Goal: Task Accomplishment & Management: Complete application form

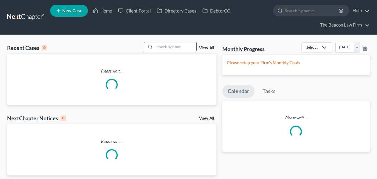
click at [172, 48] on input "search" at bounding box center [176, 46] width 42 height 9
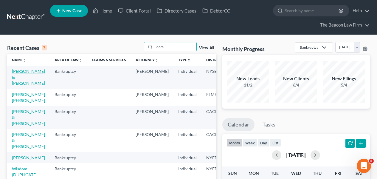
type input "dom"
click at [23, 72] on link "[PERSON_NAME] & [PERSON_NAME]" at bounding box center [28, 76] width 33 height 17
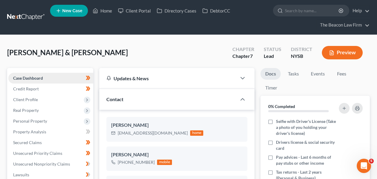
scroll to position [125, 0]
click at [23, 16] on link at bounding box center [26, 17] width 38 height 11
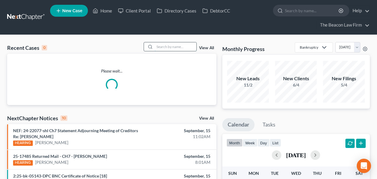
click at [182, 46] on input "search" at bounding box center [176, 46] width 42 height 9
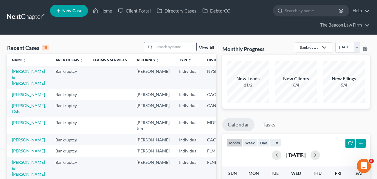
click at [159, 48] on input "search" at bounding box center [176, 46] width 42 height 9
type input "a"
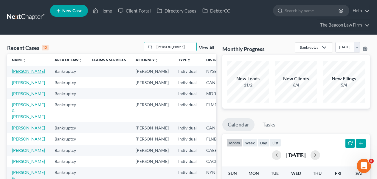
type input "dana"
click at [21, 74] on link "Alesci, Dana" at bounding box center [28, 70] width 33 height 5
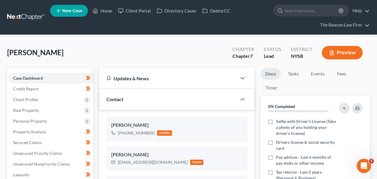
scroll to position [173, 0]
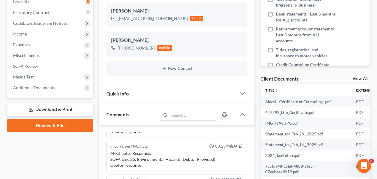
click at [77, 107] on link "Download & Print" at bounding box center [50, 109] width 86 height 14
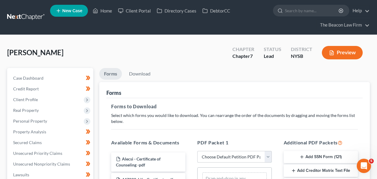
click at [220, 156] on select "Choose Default Petition PDF Packet Complete Bankruptcy Petition (all forms and …" at bounding box center [234, 157] width 74 height 12
select select "0"
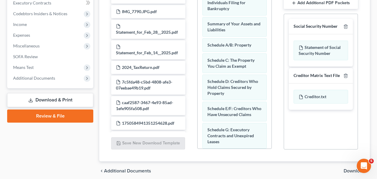
scroll to position [206, 0]
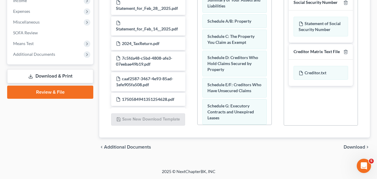
click at [348, 145] on span "Download" at bounding box center [353, 146] width 21 height 5
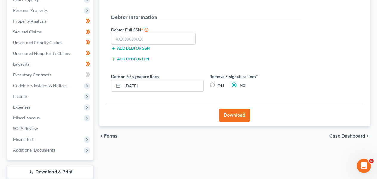
scroll to position [110, 0]
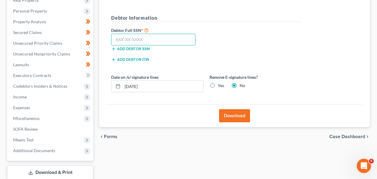
click at [152, 39] on input "text" at bounding box center [153, 40] width 84 height 12
type input "133-82-9936"
click at [224, 119] on button "Download" at bounding box center [234, 115] width 31 height 13
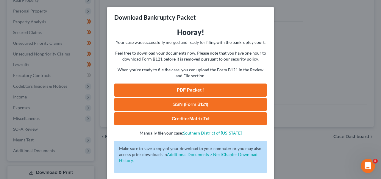
click at [225, 92] on link "PDF Packet 1" at bounding box center [190, 89] width 152 height 13
click at [366, 29] on div "Download Bankruptcy Packet Hooray! Your case was successfully merged and ready …" at bounding box center [190, 89] width 381 height 179
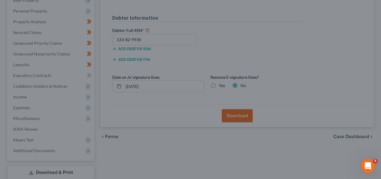
drag, startPoint x: 366, startPoint y: 29, endPoint x: 371, endPoint y: 27, distance: 5.3
click at [367, 29] on div "Download Bankruptcy Packet Hooray! Your case was successfully merged and ready …" at bounding box center [190, 89] width 381 height 179
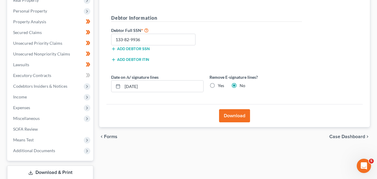
scroll to position [0, 0]
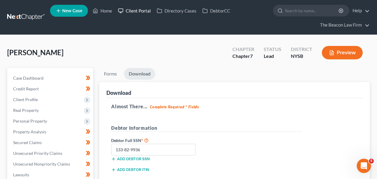
click at [137, 13] on link "Client Portal" at bounding box center [134, 10] width 39 height 11
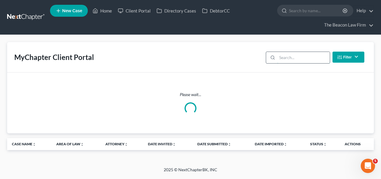
click at [291, 57] on input "search" at bounding box center [303, 57] width 53 height 11
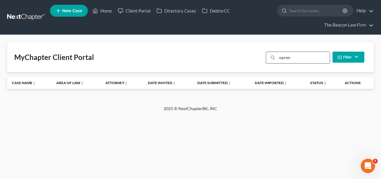
click at [285, 60] on input "opren" at bounding box center [303, 57] width 53 height 11
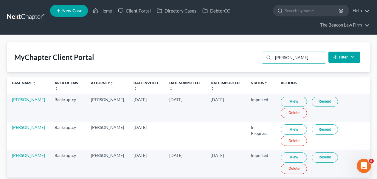
type input "preston"
click at [283, 155] on link "View" at bounding box center [294, 157] width 26 height 10
click at [24, 154] on link "[PERSON_NAME]" at bounding box center [28, 154] width 33 height 5
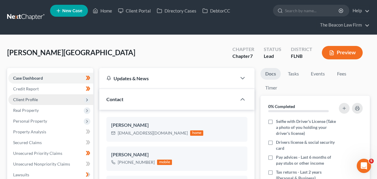
scroll to position [159, 0]
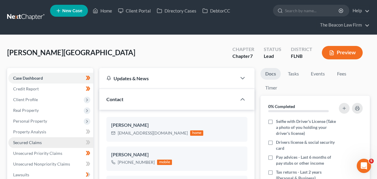
click at [62, 144] on link "Secured Claims" at bounding box center [50, 142] width 85 height 11
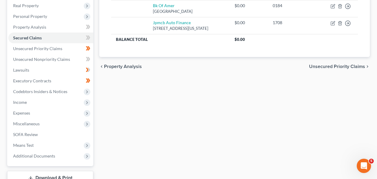
scroll to position [107, 0]
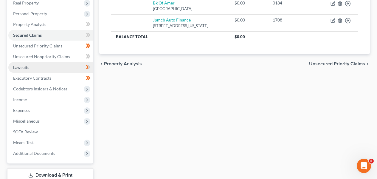
click at [55, 66] on link "Lawsuits" at bounding box center [50, 67] width 85 height 11
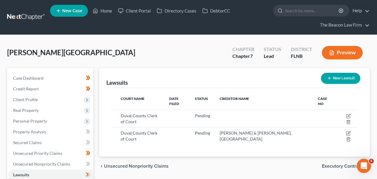
scroll to position [148, 0]
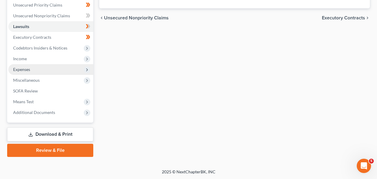
click at [56, 67] on span "Expenses" at bounding box center [50, 69] width 85 height 11
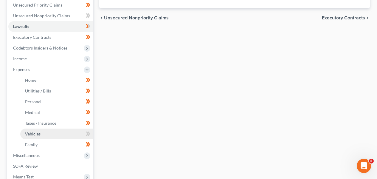
click at [58, 130] on link "Vehicles" at bounding box center [56, 133] width 73 height 11
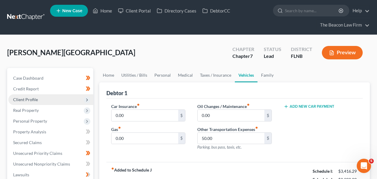
click at [66, 102] on span "Client Profile" at bounding box center [50, 99] width 85 height 11
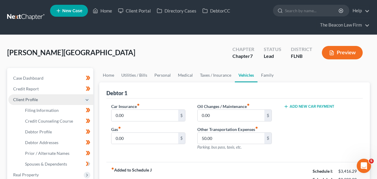
click at [61, 94] on span "Client Profile" at bounding box center [50, 99] width 85 height 11
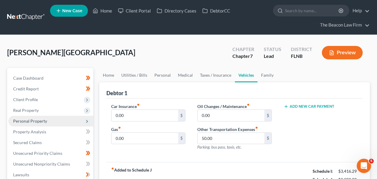
click at [55, 116] on span "Personal Property" at bounding box center [50, 121] width 85 height 11
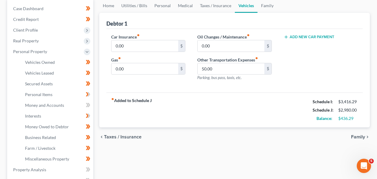
scroll to position [93, 0]
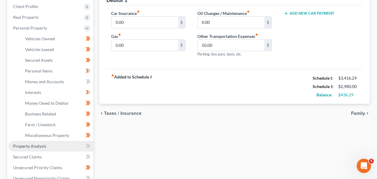
click at [20, 147] on span "Property Analysis" at bounding box center [29, 145] width 33 height 5
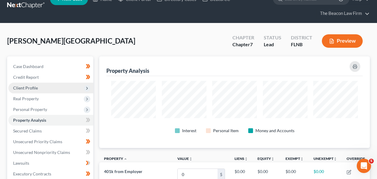
click at [57, 88] on span "Client Profile" at bounding box center [50, 87] width 85 height 11
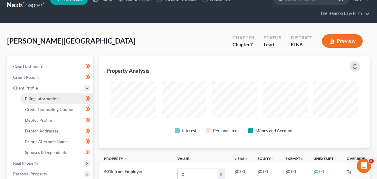
click at [55, 97] on span "Filing Information" at bounding box center [42, 98] width 34 height 5
select select "1"
select select "0"
select select "9"
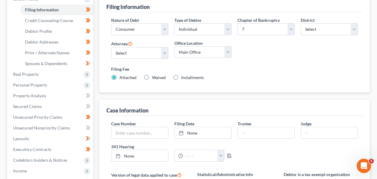
scroll to position [98, 0]
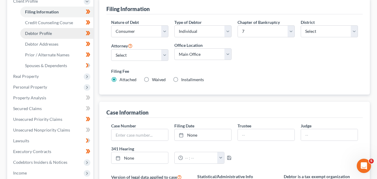
click at [39, 33] on span "Debtor Profile" at bounding box center [38, 33] width 27 height 5
select select "0"
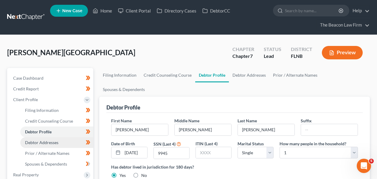
click at [28, 141] on span "Debtor Addresses" at bounding box center [41, 142] width 33 height 5
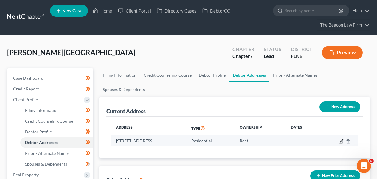
click at [340, 139] on icon "button" at bounding box center [341, 141] width 5 height 5
select select "9"
select select "0"
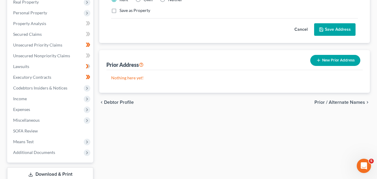
scroll to position [212, 0]
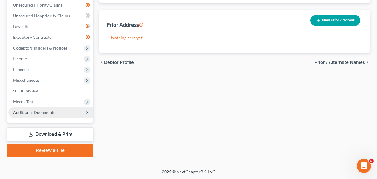
click at [21, 113] on span "Additional Documents" at bounding box center [34, 112] width 42 height 5
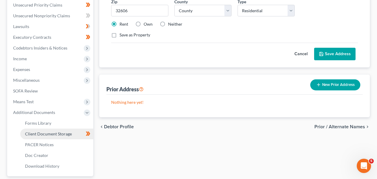
click at [38, 135] on span "Client Document Storage" at bounding box center [48, 133] width 47 height 5
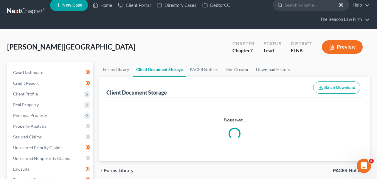
scroll to position [0, 0]
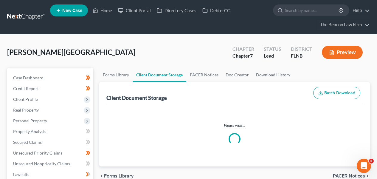
select select "10"
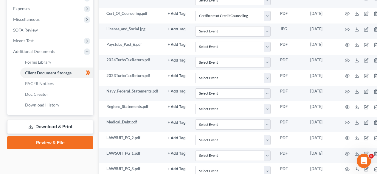
scroll to position [291, 0]
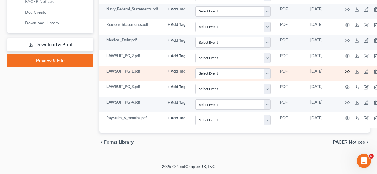
click at [348, 72] on icon "button" at bounding box center [347, 71] width 4 height 3
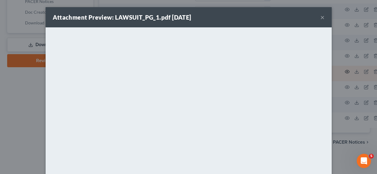
scroll to position [286, 0]
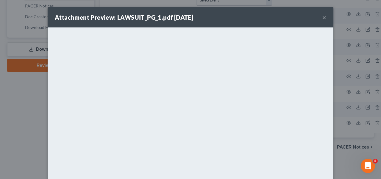
click at [323, 16] on button "×" at bounding box center [324, 17] width 4 height 7
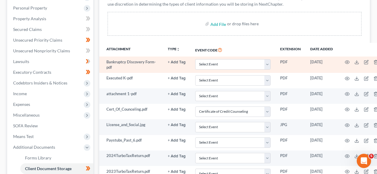
scroll to position [113, 0]
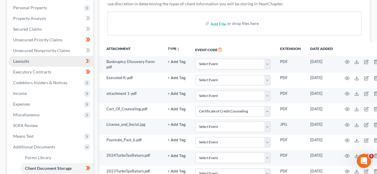
click at [54, 60] on link "Lawsuits" at bounding box center [50, 61] width 85 height 11
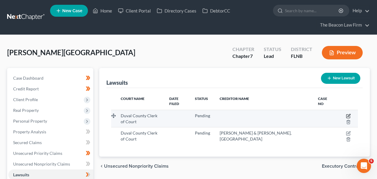
click at [346, 113] on icon "button" at bounding box center [348, 115] width 5 height 5
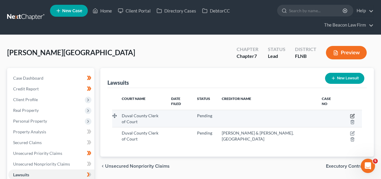
select select "9"
select select "0"
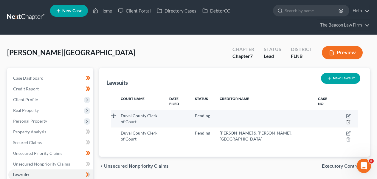
click at [346, 119] on icon "button" at bounding box center [348, 121] width 5 height 5
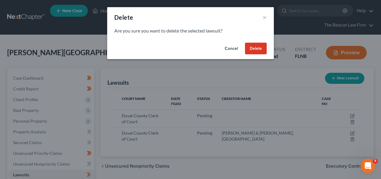
click at [263, 55] on div "Cancel Delete" at bounding box center [190, 49] width 167 height 19
click at [262, 52] on button "Delete" at bounding box center [256, 49] width 22 height 12
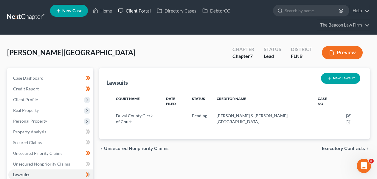
click at [124, 13] on link "Client Portal" at bounding box center [134, 10] width 39 height 11
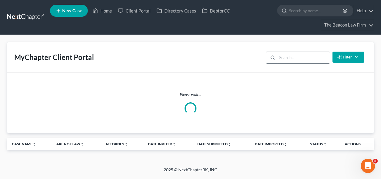
click at [300, 59] on input "search" at bounding box center [303, 57] width 53 height 11
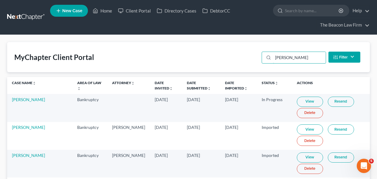
type input "[PERSON_NAME]"
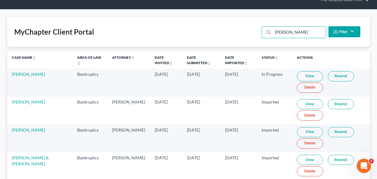
scroll to position [82, 0]
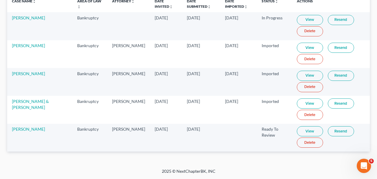
click at [298, 130] on link "View" at bounding box center [310, 131] width 26 height 10
click at [35, 129] on link "[PERSON_NAME]" at bounding box center [28, 128] width 33 height 5
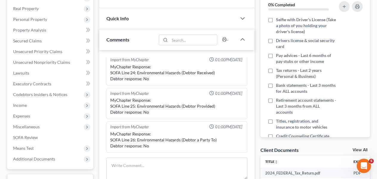
scroll to position [113, 0]
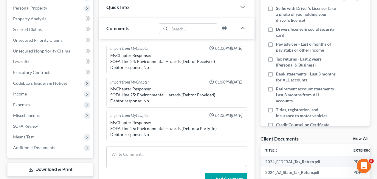
click at [371, 83] on div "Docs Tasks Events Fees Timer 0% Completed Nothing here yet! Selfie with Driver'…" at bounding box center [314, 134] width 115 height 359
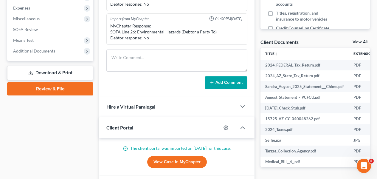
scroll to position [189, 0]
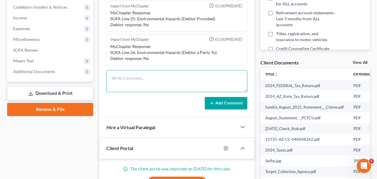
click at [144, 74] on textarea at bounding box center [176, 81] width 141 height 22
paste textarea "Tucson"
type textarea "Tucson District"
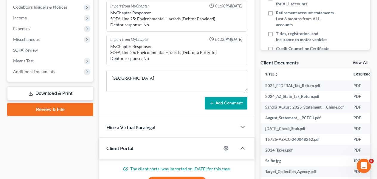
click at [230, 107] on button "Add Comment" at bounding box center [226, 103] width 43 height 13
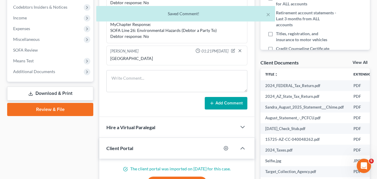
scroll to position [16, 0]
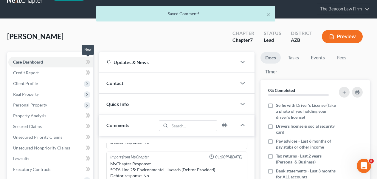
click at [92, 64] on span at bounding box center [88, 62] width 10 height 9
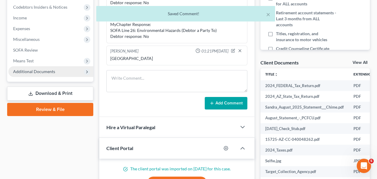
click at [35, 67] on span "Additional Documents" at bounding box center [50, 71] width 85 height 11
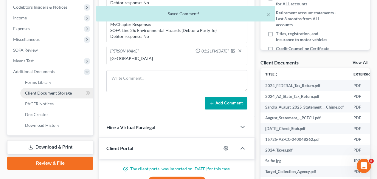
click at [58, 92] on span "Client Document Storage" at bounding box center [48, 92] width 47 height 5
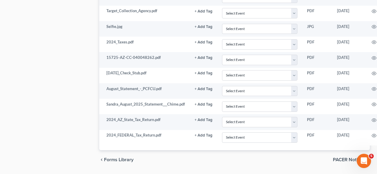
scroll to position [607, 0]
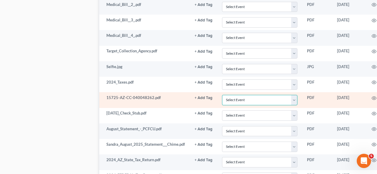
click at [281, 99] on select "Select Event AA Schedules and Statements (Formerly All Required) Amended Chapte…" at bounding box center [259, 100] width 75 height 10
select select "14"
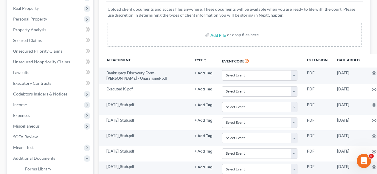
scroll to position [247, 0]
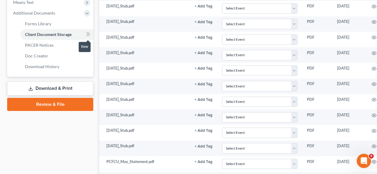
click at [93, 36] on span at bounding box center [88, 35] width 10 height 9
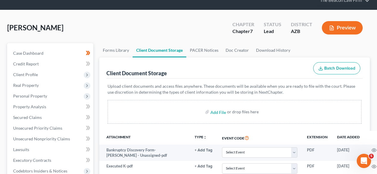
scroll to position [20, 0]
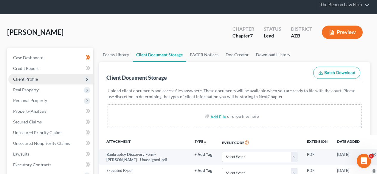
click at [52, 82] on span "Client Profile" at bounding box center [50, 79] width 85 height 11
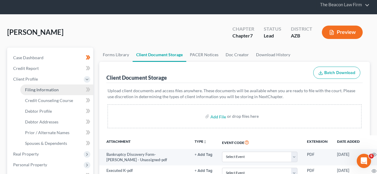
click at [52, 87] on link "Filing Information" at bounding box center [56, 90] width 73 height 11
select select "1"
select select "0"
select select "4"
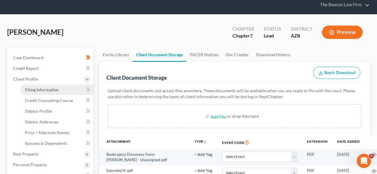
select select "17"
select select "9"
select select "3"
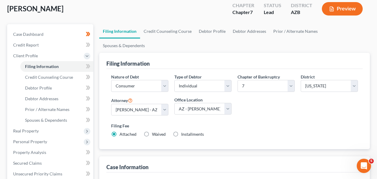
scroll to position [33, 0]
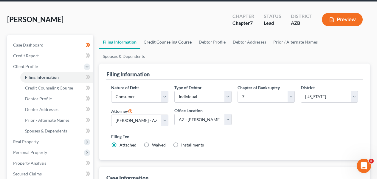
click at [168, 44] on link "Credit Counseling Course" at bounding box center [167, 42] width 55 height 14
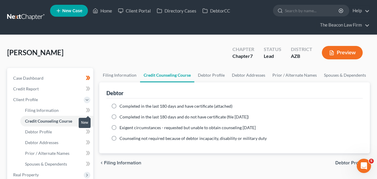
click at [88, 113] on span at bounding box center [88, 110] width 10 height 9
click at [217, 71] on link "Debtor Profile" at bounding box center [211, 75] width 34 height 14
select select "0"
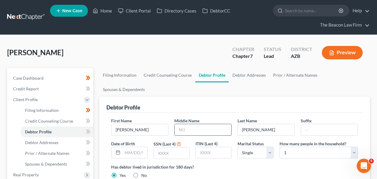
click at [186, 124] on input "text" at bounding box center [203, 129] width 57 height 11
type input "Lorraine"
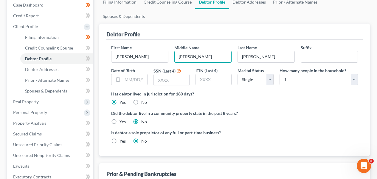
scroll to position [74, 0]
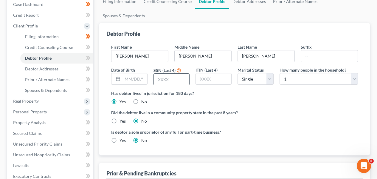
click at [189, 73] on div at bounding box center [171, 79] width 36 height 12
click at [184, 74] on input "text" at bounding box center [171, 79] width 35 height 11
type input "2241"
click at [146, 73] on input "text" at bounding box center [134, 78] width 24 height 11
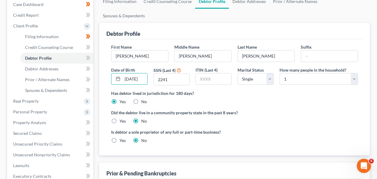
scroll to position [0, 4]
type input "07/01/1972"
drag, startPoint x: 135, startPoint y: 65, endPoint x: 159, endPoint y: 65, distance: 23.8
click at [159, 65] on div "First Name Sandra Middle Name Lorraine Last Name Howard Suffix Date of Birth 07…" at bounding box center [234, 67] width 253 height 46
click at [148, 68] on div "Date of Birth 07/01/1972" at bounding box center [129, 76] width 42 height 19
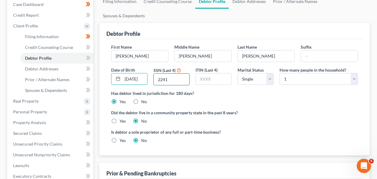
drag, startPoint x: 140, startPoint y: 64, endPoint x: 166, endPoint y: 66, distance: 26.3
click at [166, 66] on div "First Name Sandra Middle Name Lorraine Last Name Howard Suffix Date of Birth 07…" at bounding box center [234, 67] width 253 height 46
click at [121, 73] on div at bounding box center [116, 78] width 11 height 11
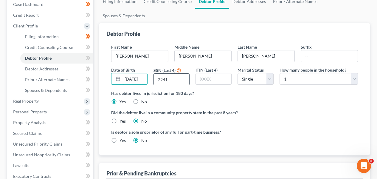
drag, startPoint x: 125, startPoint y: 62, endPoint x: 164, endPoint y: 64, distance: 39.6
click at [164, 64] on div "First Name Sandra Middle Name Lorraine Last Name Howard Suffix Date of Birth 07…" at bounding box center [234, 67] width 253 height 46
click at [149, 67] on div "Date of Birth 07/01/1972" at bounding box center [129, 76] width 42 height 19
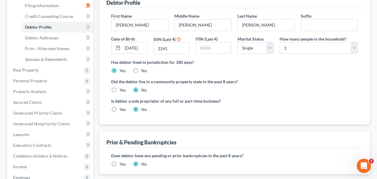
scroll to position [96, 0]
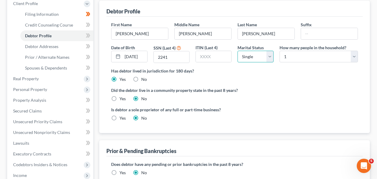
click at [255, 51] on select "Select Single Married Separated Divorced Widowed" at bounding box center [255, 57] width 36 height 12
select select "3"
click at [91, 36] on span at bounding box center [88, 36] width 10 height 9
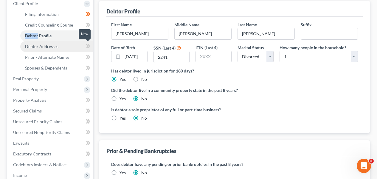
click at [81, 44] on link "Debtor Addresses" at bounding box center [56, 46] width 73 height 11
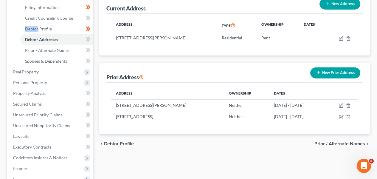
scroll to position [103, 0]
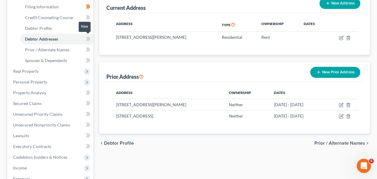
click at [91, 39] on span at bounding box center [88, 39] width 10 height 9
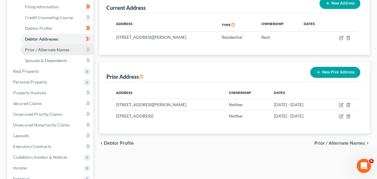
click at [44, 45] on link "Prior / Alternate Names" at bounding box center [56, 49] width 73 height 11
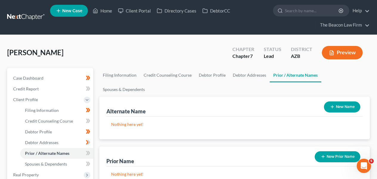
click at [350, 151] on button "New Prior Name" at bounding box center [337, 156] width 46 height 11
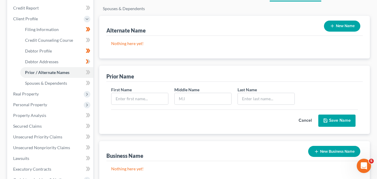
scroll to position [82, 0]
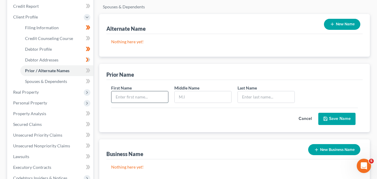
click at [138, 91] on input "text" at bounding box center [139, 96] width 57 height 11
type input "Sandra"
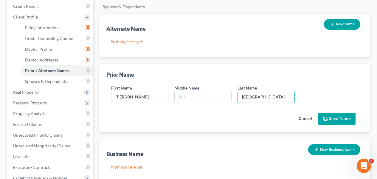
type input "Berlin"
click at [335, 113] on button "Save Name" at bounding box center [336, 119] width 37 height 13
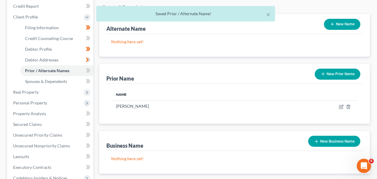
click at [333, 68] on button "New Prior Name" at bounding box center [337, 73] width 46 height 11
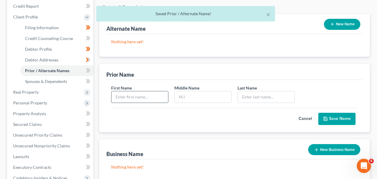
click at [159, 91] on input "text" at bounding box center [139, 96] width 57 height 11
type input "Sandra"
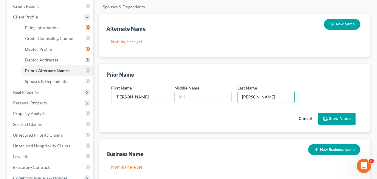
type input "Cundiff"
click at [327, 116] on icon "submit" at bounding box center [325, 118] width 5 height 5
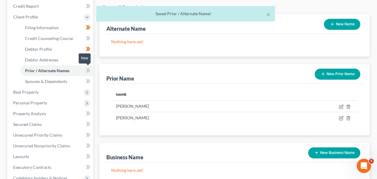
click at [90, 72] on icon at bounding box center [88, 70] width 4 height 7
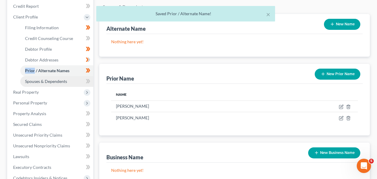
click at [70, 79] on link "Spouses & Dependents" at bounding box center [56, 81] width 73 height 11
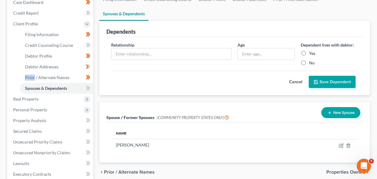
scroll to position [81, 0]
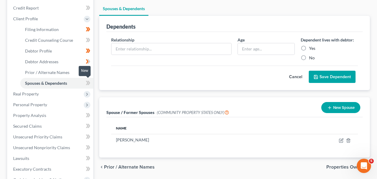
click at [85, 82] on span at bounding box center [88, 83] width 10 height 9
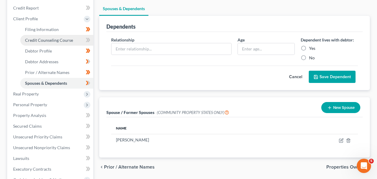
click at [69, 35] on link "Credit Counseling Course" at bounding box center [56, 40] width 73 height 11
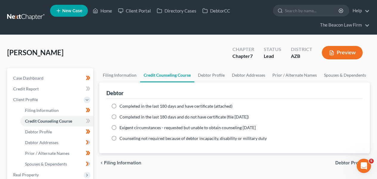
click at [178, 105] on span "Completed in the last 180 days and have certificate (attached)" at bounding box center [175, 105] width 113 height 5
click at [126, 105] on input "Completed in the last 180 days and have certificate (attached)" at bounding box center [124, 105] width 4 height 4
radio input "true"
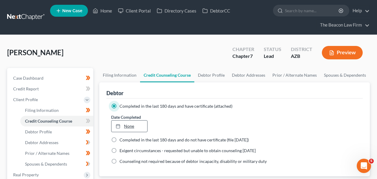
click at [121, 125] on div at bounding box center [120, 125] width 8 height 5
click at [86, 120] on icon at bounding box center [88, 120] width 4 height 7
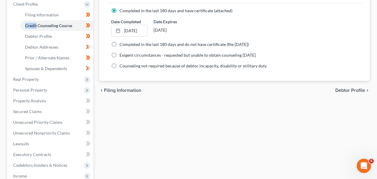
scroll to position [100, 0]
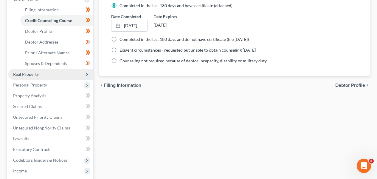
click at [63, 72] on span "Real Property" at bounding box center [50, 74] width 85 height 11
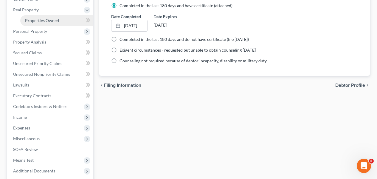
click at [67, 21] on link "Properties Owned" at bounding box center [56, 20] width 73 height 11
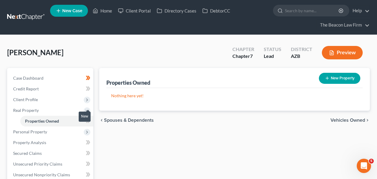
click at [91, 118] on span at bounding box center [88, 121] width 10 height 9
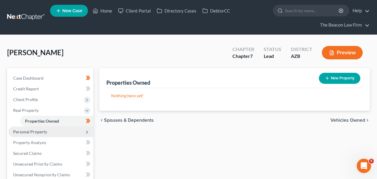
click at [73, 128] on span "Personal Property" at bounding box center [50, 131] width 85 height 11
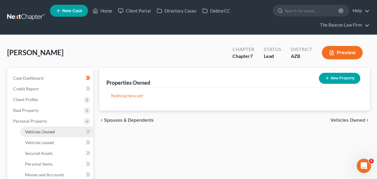
click at [72, 129] on link "Vehicles Owned" at bounding box center [56, 131] width 73 height 11
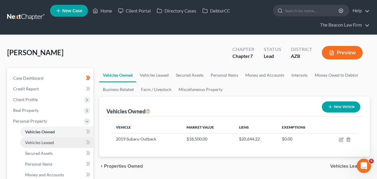
click at [70, 141] on link "Vehicles Leased" at bounding box center [56, 142] width 73 height 11
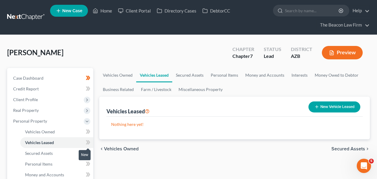
click at [88, 144] on icon at bounding box center [88, 141] width 4 height 7
click at [200, 73] on link "Secured Assets" at bounding box center [189, 75] width 35 height 14
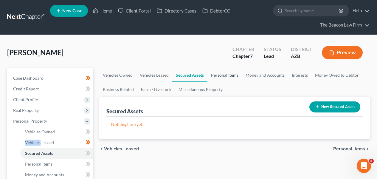
click at [226, 74] on link "Personal Items" at bounding box center [224, 75] width 35 height 14
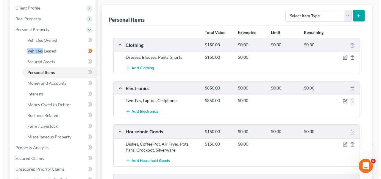
scroll to position [96, 0]
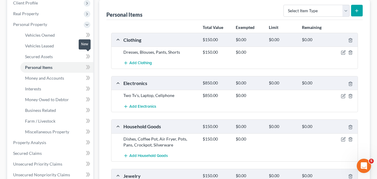
click at [89, 53] on icon at bounding box center [88, 56] width 4 height 7
click at [343, 96] on icon "button" at bounding box center [343, 95] width 3 height 3
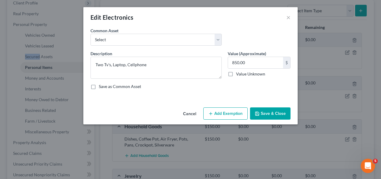
click at [230, 114] on button "Add Exemption" at bounding box center [225, 113] width 44 height 13
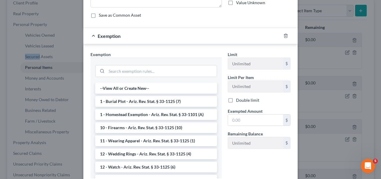
scroll to position [72, 0]
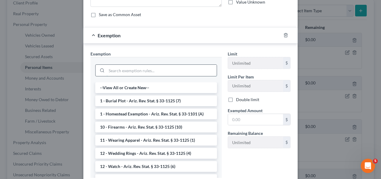
click at [193, 71] on input "search" at bounding box center [162, 70] width 110 height 11
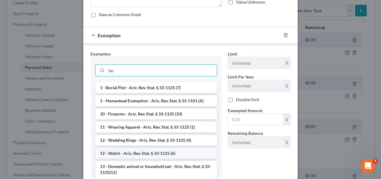
type input "h"
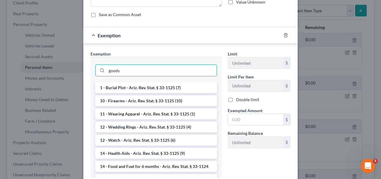
type input "goods"
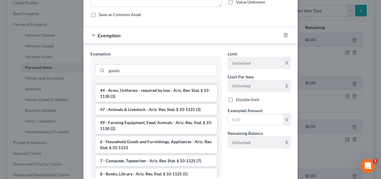
scroll to position [605, 0]
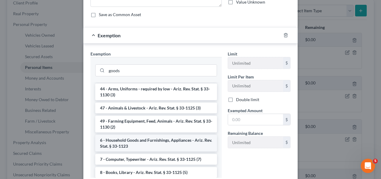
click at [196, 150] on li "6 - Household Goods and Furnishings, Appliances - Ariz. Rev. Stat. § 33-1123" at bounding box center [156, 143] width 122 height 17
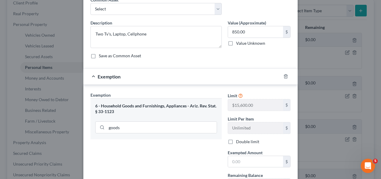
scroll to position [0, 0]
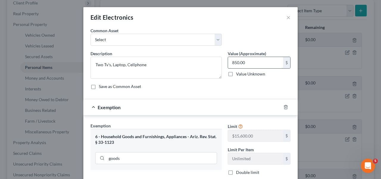
click at [243, 58] on input "850.00" at bounding box center [255, 62] width 55 height 11
type input "800"
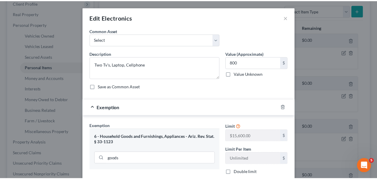
scroll to position [85, 0]
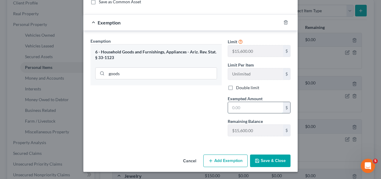
click at [244, 109] on input "text" at bounding box center [255, 107] width 55 height 11
type input "800"
click at [266, 163] on button "Save & Close" at bounding box center [270, 160] width 40 height 13
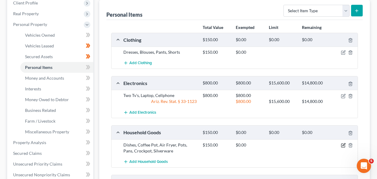
click at [344, 143] on icon "button" at bounding box center [343, 145] width 5 height 5
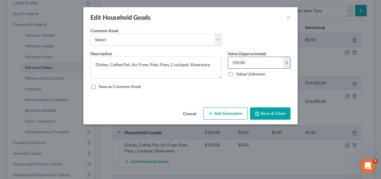
click at [253, 64] on input "150.00" at bounding box center [255, 62] width 55 height 11
type input "200"
click at [191, 114] on button "Cancel" at bounding box center [189, 114] width 23 height 12
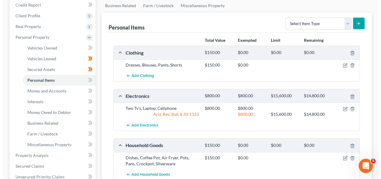
scroll to position [83, 0]
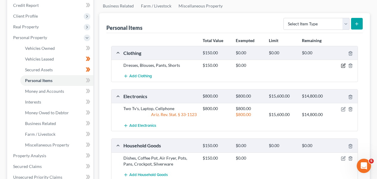
click at [341, 65] on icon "button" at bounding box center [343, 65] width 5 height 5
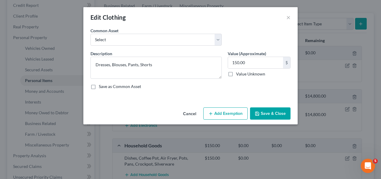
click at [243, 113] on button "Add Exemption" at bounding box center [225, 113] width 44 height 13
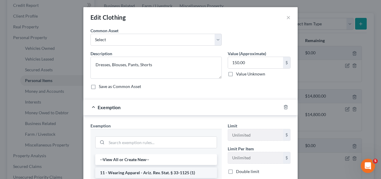
click at [158, 176] on li "11 - Wearing Apparel - Ariz. Rev. Stat. § 33-1125 (1)" at bounding box center [156, 172] width 122 height 11
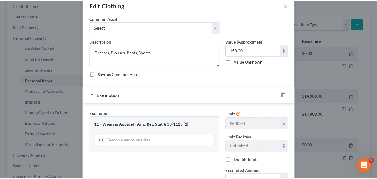
scroll to position [85, 0]
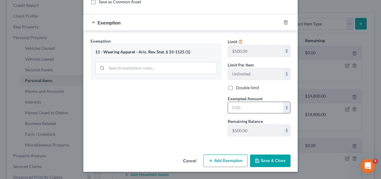
click at [251, 109] on input "text" at bounding box center [255, 107] width 55 height 11
type input "150"
click at [199, 133] on div "Exemption Set must be selected for CA. Exemption * 11 - Wearing Apparel - Ariz.…" at bounding box center [156, 89] width 137 height 103
click at [265, 160] on button "Save & Close" at bounding box center [270, 160] width 40 height 13
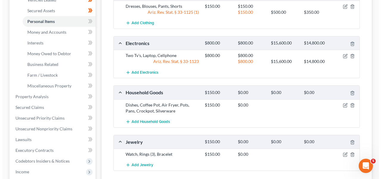
scroll to position [174, 0]
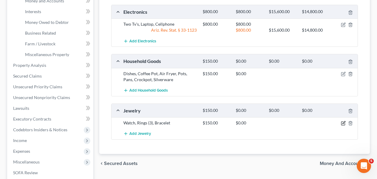
click at [344, 122] on icon "button" at bounding box center [343, 123] width 5 height 5
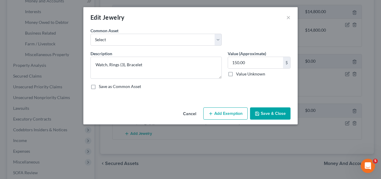
click at [215, 108] on button "Add Exemption" at bounding box center [225, 113] width 44 height 13
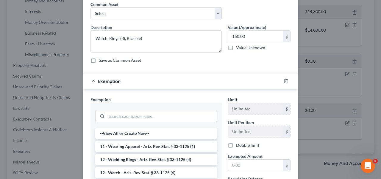
scroll to position [39, 0]
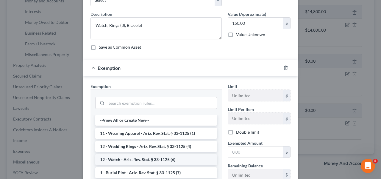
click at [173, 156] on li "12 - Watch - Ariz. Rev. Stat. § 33-1125 (6)" at bounding box center [156, 159] width 122 height 11
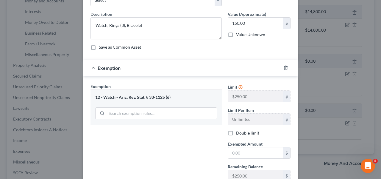
click at [281, 70] on div at bounding box center [289, 68] width 17 height 10
click at [284, 67] on icon "button" at bounding box center [285, 67] width 5 height 5
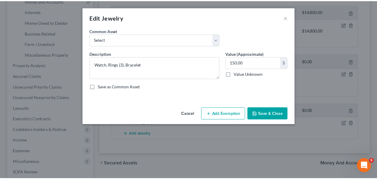
scroll to position [0, 0]
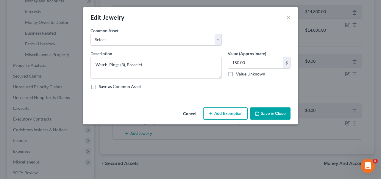
click at [193, 116] on button "Cancel" at bounding box center [189, 114] width 23 height 12
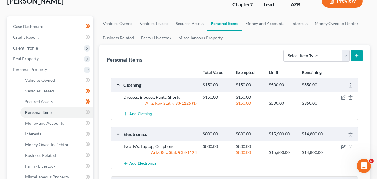
scroll to position [50, 0]
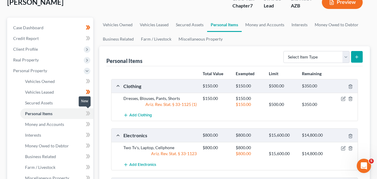
click at [92, 116] on span at bounding box center [88, 114] width 10 height 9
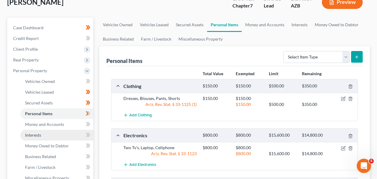
click at [71, 133] on link "Interests" at bounding box center [56, 135] width 73 height 11
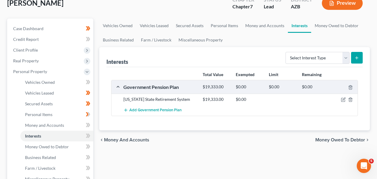
scroll to position [67, 0]
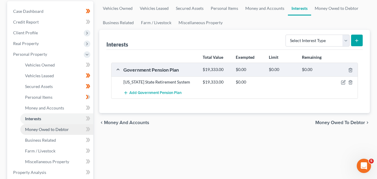
click at [62, 133] on link "Money Owed to Debtor" at bounding box center [56, 129] width 73 height 11
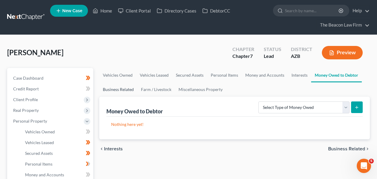
click at [125, 87] on link "Business Related" at bounding box center [118, 89] width 38 height 14
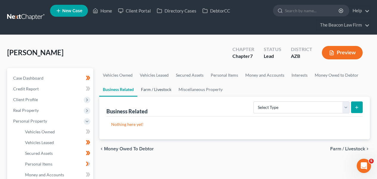
click at [157, 89] on link "Farm / Livestock" at bounding box center [156, 89] width 38 height 14
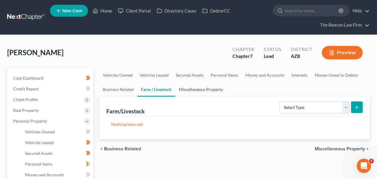
click at [195, 90] on link "Miscellaneous Property" at bounding box center [200, 89] width 51 height 14
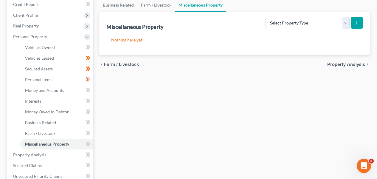
scroll to position [107, 0]
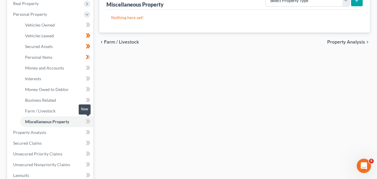
click at [91, 119] on span at bounding box center [88, 122] width 10 height 9
click at [90, 109] on icon at bounding box center [88, 110] width 4 height 7
click at [89, 101] on icon at bounding box center [89, 100] width 3 height 4
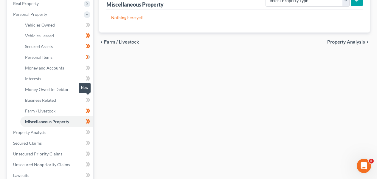
click at [89, 101] on icon at bounding box center [89, 100] width 3 height 4
click at [89, 89] on icon at bounding box center [89, 89] width 3 height 4
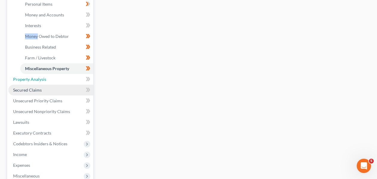
click at [57, 84] on link "Property Analysis" at bounding box center [50, 79] width 85 height 11
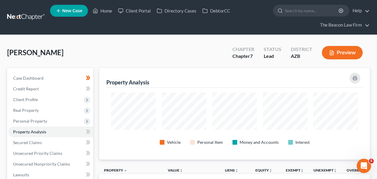
scroll to position [99, 0]
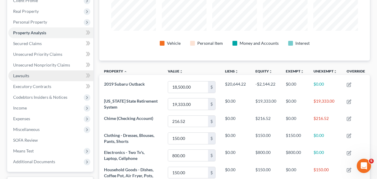
click at [61, 74] on link "Lawsuits" at bounding box center [50, 75] width 85 height 11
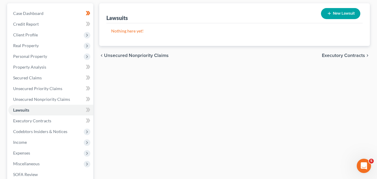
scroll to position [68, 0]
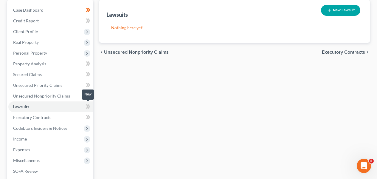
click at [90, 106] on icon at bounding box center [89, 106] width 3 height 4
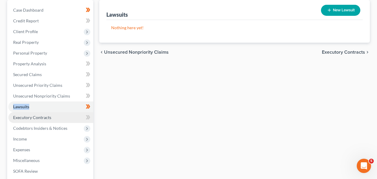
click at [66, 114] on link "Executory Contracts" at bounding box center [50, 117] width 85 height 11
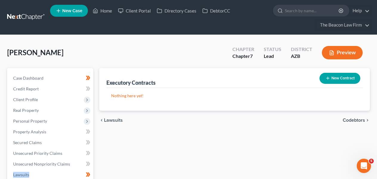
scroll to position [148, 0]
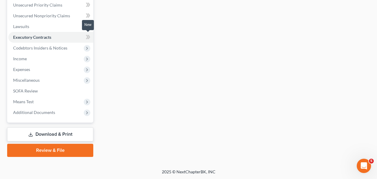
click at [86, 37] on icon at bounding box center [88, 36] width 4 height 7
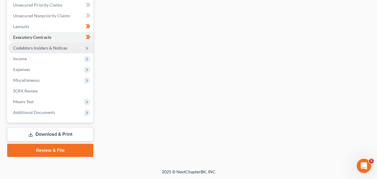
click at [68, 48] on span "Codebtors Insiders & Notices" at bounding box center [50, 48] width 85 height 11
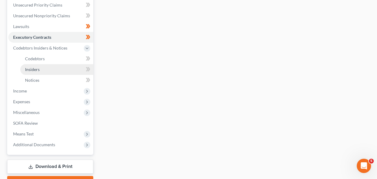
click at [61, 66] on link "Insiders" at bounding box center [56, 69] width 73 height 11
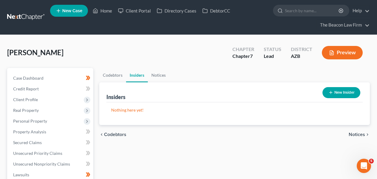
scroll to position [173, 0]
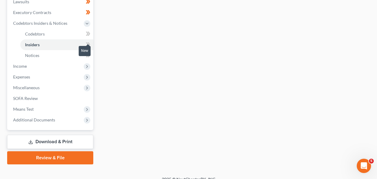
click at [89, 44] on body "Home New Case Client Portal Directory Cases DebtorCC The Beacon Law Firm prenn@…" at bounding box center [188, 6] width 377 height 359
click at [88, 44] on icon at bounding box center [89, 44] width 3 height 4
click at [88, 55] on icon at bounding box center [87, 55] width 3 height 4
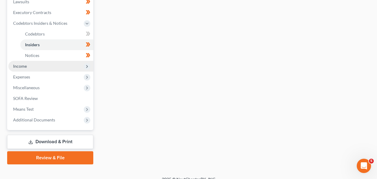
click at [67, 63] on span "Income" at bounding box center [50, 66] width 85 height 11
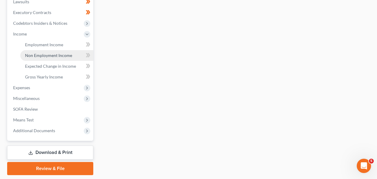
click at [68, 59] on link "Non Employment Income" at bounding box center [56, 55] width 73 height 11
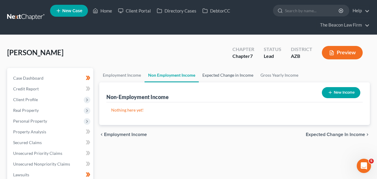
click at [210, 74] on link "Expected Change in Income" at bounding box center [228, 75] width 58 height 14
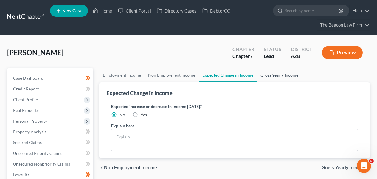
click at [267, 76] on link "Gross Yearly Income" at bounding box center [279, 75] width 45 height 14
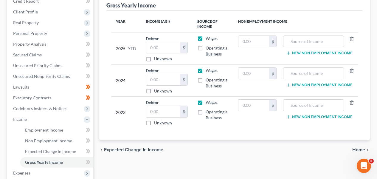
scroll to position [100, 0]
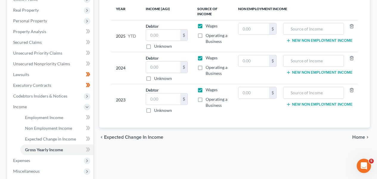
click at [95, 125] on div "Case Dashboard Payments Invoices Payments Payments Credit Report Client Profile" at bounding box center [50, 108] width 92 height 280
click at [88, 127] on icon at bounding box center [88, 127] width 4 height 7
click at [88, 127] on icon at bounding box center [87, 128] width 3 height 4
click at [88, 141] on icon at bounding box center [88, 138] width 4 height 7
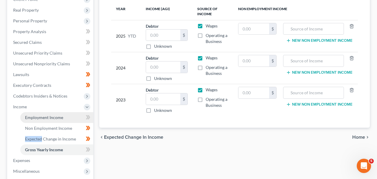
click at [69, 119] on link "Employment Income" at bounding box center [56, 117] width 73 height 11
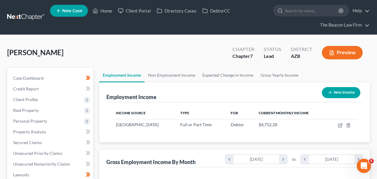
scroll to position [173, 0]
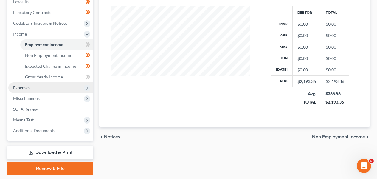
click at [64, 90] on span "Expenses" at bounding box center [50, 87] width 85 height 11
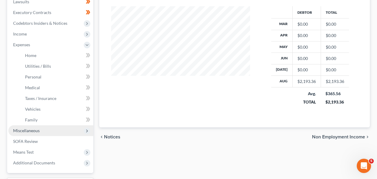
click at [46, 132] on span "Miscellaneous" at bounding box center [50, 130] width 85 height 11
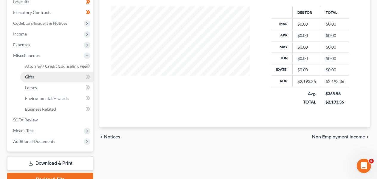
click at [56, 75] on link "Gifts" at bounding box center [56, 76] width 73 height 11
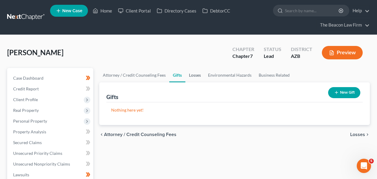
click at [200, 74] on link "Losses" at bounding box center [194, 75] width 19 height 14
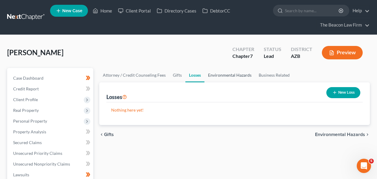
click at [221, 75] on link "Environmental Hazards" at bounding box center [229, 75] width 51 height 14
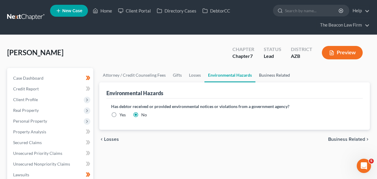
click at [255, 77] on link "Business Related" at bounding box center [274, 75] width 38 height 14
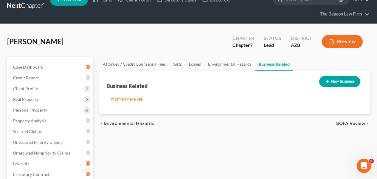
scroll to position [173, 0]
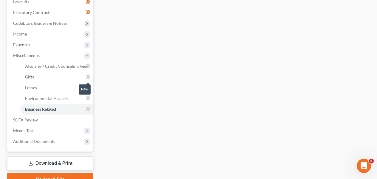
click at [92, 78] on span at bounding box center [88, 77] width 10 height 9
click at [90, 89] on icon at bounding box center [88, 87] width 4 height 7
drag, startPoint x: 90, startPoint y: 89, endPoint x: 87, endPoint y: 99, distance: 11.0
click at [90, 88] on icon at bounding box center [88, 87] width 4 height 7
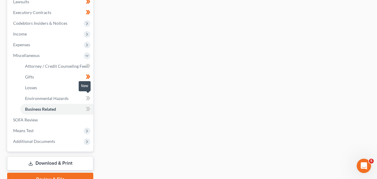
click at [87, 101] on icon at bounding box center [88, 97] width 4 height 7
click at [88, 112] on icon at bounding box center [88, 108] width 4 height 7
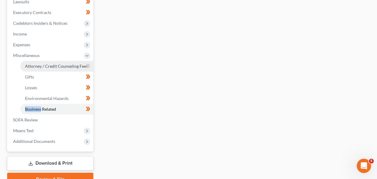
click at [51, 64] on span "Attorney / Credit Counseling Fees" at bounding box center [56, 65] width 63 height 5
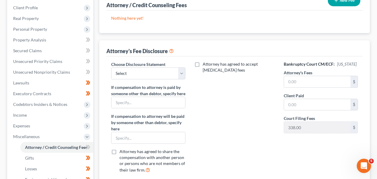
scroll to position [148, 0]
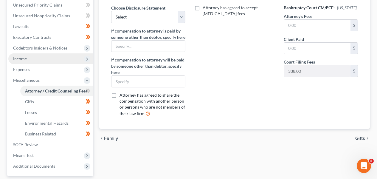
click at [68, 55] on span "Income" at bounding box center [50, 58] width 85 height 11
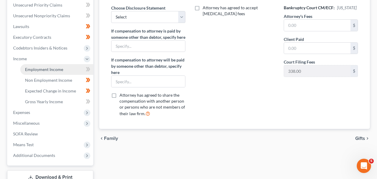
click at [66, 64] on link "Employment Income" at bounding box center [56, 69] width 73 height 11
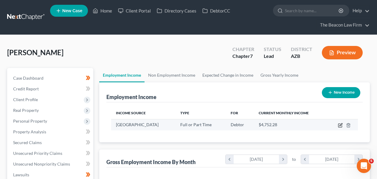
click at [339, 125] on icon "button" at bounding box center [340, 124] width 3 height 3
select select "0"
select select "3"
select select "2"
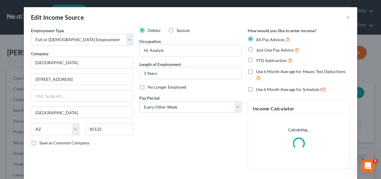
scroll to position [107, 152]
click at [285, 48] on span "Just One Pay Advice" at bounding box center [275, 49] width 38 height 5
click at [262, 48] on input "Just One Pay Advice" at bounding box center [260, 48] width 4 height 4
radio input "true"
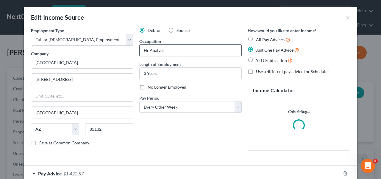
click at [145, 52] on input "Hr Analyst" at bounding box center [191, 50] width 102 height 11
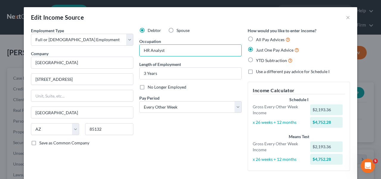
type input "HR Analyst"
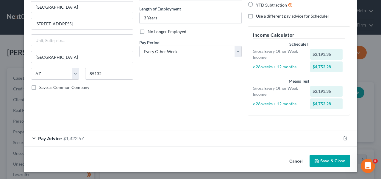
click at [164, 132] on div "Pay Advice $1,422.57" at bounding box center [182, 138] width 317 height 16
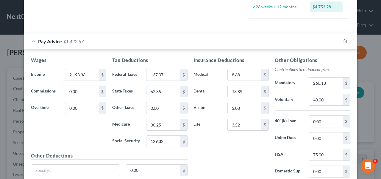
scroll to position [167, 0]
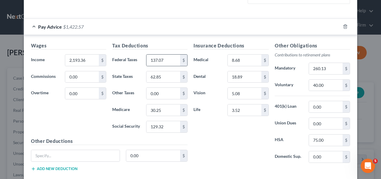
click at [180, 60] on div "$" at bounding box center [183, 59] width 7 height 11
click at [166, 58] on input "137.07" at bounding box center [164, 59] width 34 height 11
type input "137.42"
type input "62.34"
click at [171, 105] on input "30.25" at bounding box center [164, 109] width 34 height 11
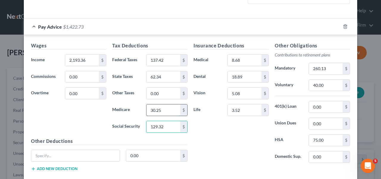
click at [170, 109] on input "30.25" at bounding box center [164, 109] width 34 height 11
type input "30.12"
click at [160, 130] on input "129.32" at bounding box center [164, 126] width 34 height 11
click at [163, 128] on input "129.32" at bounding box center [164, 126] width 34 height 11
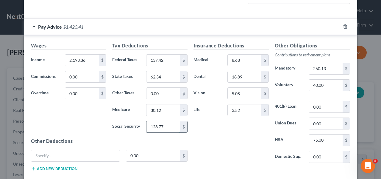
type input "128.77"
click at [325, 85] on input "40.00" at bounding box center [326, 85] width 34 height 11
click at [245, 61] on input "8.68" at bounding box center [245, 59] width 34 height 11
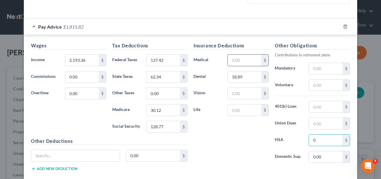
type input "0"
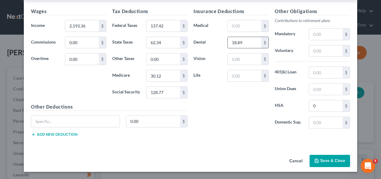
click at [236, 43] on input "18.89" at bounding box center [245, 42] width 34 height 11
click at [242, 74] on input "text" at bounding box center [245, 75] width 34 height 11
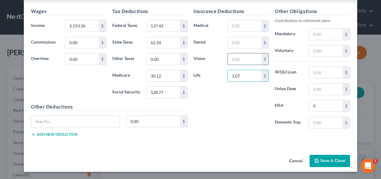
type input "3.07"
click at [247, 58] on input "text" at bounding box center [245, 58] width 34 height 11
click at [242, 27] on input "text" at bounding box center [245, 25] width 34 height 11
type input "85"
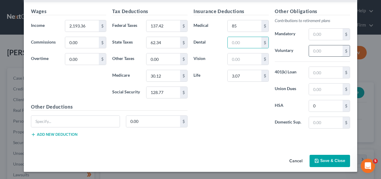
click at [319, 52] on input "text" at bounding box center [326, 50] width 34 height 11
type input "265.84"
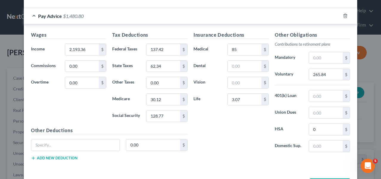
scroll to position [182, 0]
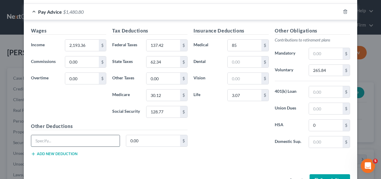
click at [106, 138] on input "text" at bounding box center [75, 140] width 88 height 11
type input "AZ STRET LTD"
type input "3.29"
click at [73, 150] on div "AZ STRET LTD 3.29 $" at bounding box center [109, 143] width 163 height 17
click at [73, 151] on button "Add new deduction" at bounding box center [54, 153] width 46 height 5
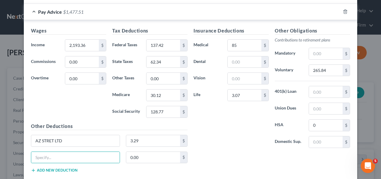
click at [69, 169] on button "Add new deduction" at bounding box center [54, 170] width 46 height 5
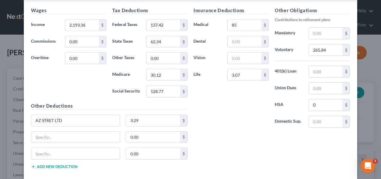
scroll to position [234, 0]
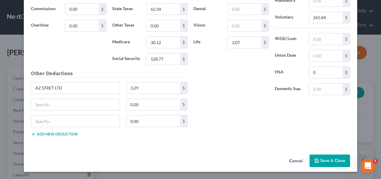
drag, startPoint x: 68, startPoint y: 139, endPoint x: 69, endPoint y: 135, distance: 4.3
click at [68, 139] on div "Other Deductions AZ STRET LTD 3.29 $ 0.00 $ 0.00 $ Add new deduction" at bounding box center [109, 105] width 163 height 71
click at [69, 135] on button "Add new deduction" at bounding box center [54, 134] width 46 height 5
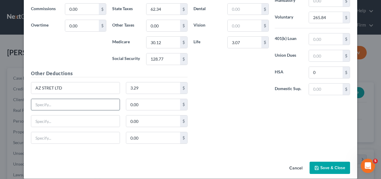
click at [64, 103] on input "text" at bounding box center [75, 104] width 88 height 11
type input "POS+EE"
type input "7.69"
type input "VOL AD&D EE"
type input "0.45"
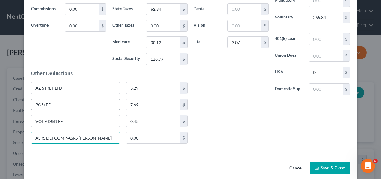
type input "ASRS DEFCOMP/ASRS ROTH"
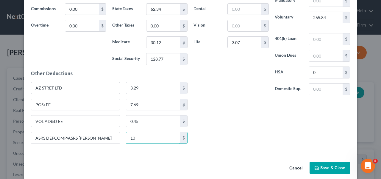
type input "10"
click at [78, 114] on div "POS+EE 7.69 $" at bounding box center [109, 107] width 163 height 17
drag, startPoint x: 64, startPoint y: 107, endPoint x: 26, endPoint y: 105, distance: 38.8
click at [28, 105] on div "POS+EE" at bounding box center [75, 105] width 95 height 12
click at [86, 119] on input "VOL AD&D EE" at bounding box center [75, 120] width 88 height 11
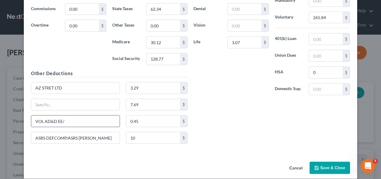
paste input "POS+EE"
type input "VOL AD&D EE/POS+EE"
click at [147, 109] on input "7.69" at bounding box center [153, 104] width 54 height 11
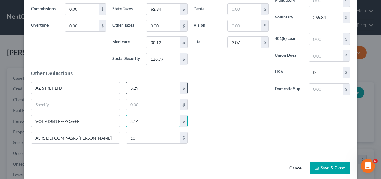
type input "8.14"
click at [64, 102] on input "text" at bounding box center [75, 104] width 88 height 11
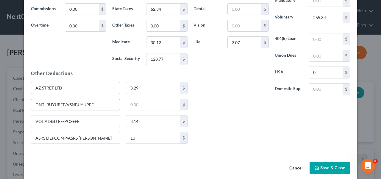
type input "DNTLBUYUPEE/VSNBUYUPEE"
type input "23.77"
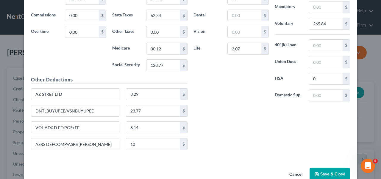
scroll to position [241, 0]
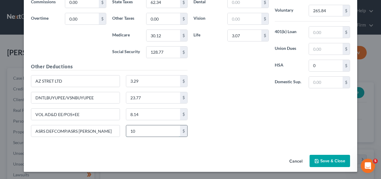
click at [168, 134] on input "10" at bounding box center [153, 130] width 54 height 11
type input "40"
drag, startPoint x: 379, startPoint y: 61, endPoint x: 2, endPoint y: 9, distance: 380.6
click at [320, 161] on button "Save & Close" at bounding box center [330, 161] width 40 height 13
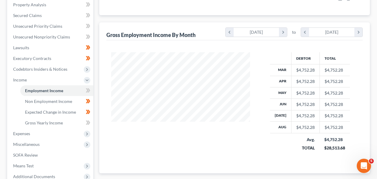
scroll to position [127, 0]
click at [90, 89] on span at bounding box center [88, 90] width 10 height 9
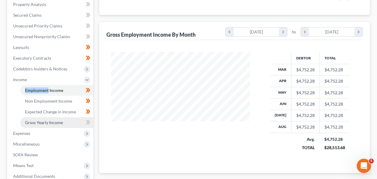
click at [68, 125] on link "Gross Yearly Income" at bounding box center [56, 122] width 73 height 11
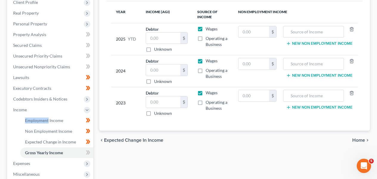
scroll to position [99, 0]
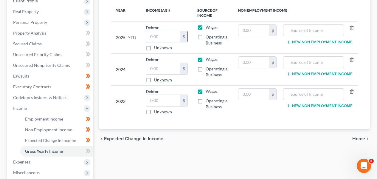
click at [158, 41] on input "text" at bounding box center [163, 36] width 34 height 11
paste input "39,480.49"
type input "39,480.49"
click at [161, 71] on input "text" at bounding box center [163, 68] width 34 height 11
click at [179, 102] on input "text" at bounding box center [163, 100] width 34 height 11
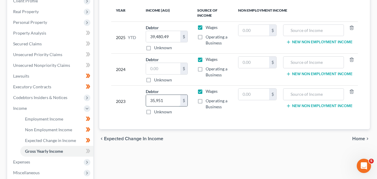
type input "35,951"
click at [167, 77] on label "Unknown" at bounding box center [163, 80] width 18 height 6
click at [160, 77] on input "Unknown" at bounding box center [158, 79] width 4 height 4
checkbox input "true"
type input "0.00"
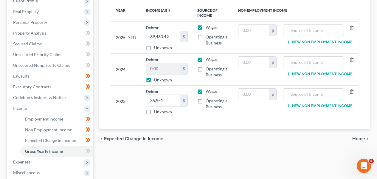
click at [154, 80] on label "Unknown" at bounding box center [163, 80] width 18 height 6
click at [156, 80] on input "Unknown" at bounding box center [158, 79] width 4 height 4
checkbox input "false"
click at [155, 69] on input "0.00" at bounding box center [163, 68] width 34 height 11
paste input "42,712"
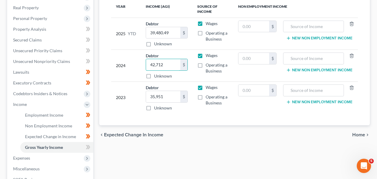
scroll to position [108, 0]
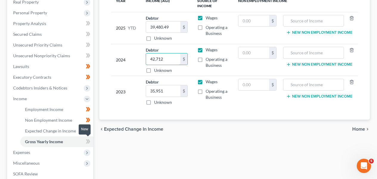
type input "42,712"
click at [91, 140] on span at bounding box center [88, 142] width 10 height 9
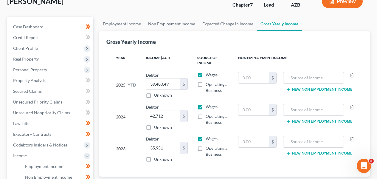
scroll to position [27, 0]
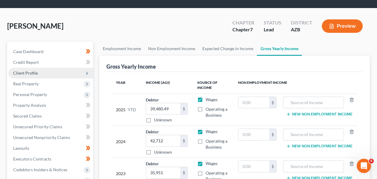
click at [43, 69] on span "Client Profile" at bounding box center [50, 73] width 85 height 11
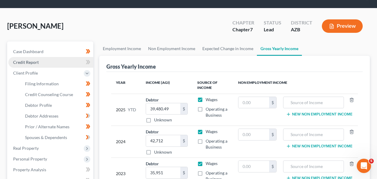
click at [45, 65] on link "Credit Report" at bounding box center [50, 62] width 85 height 11
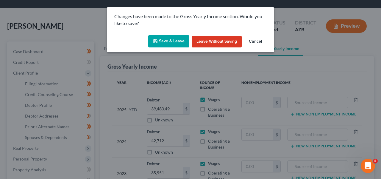
click at [175, 43] on button "Save & Leave" at bounding box center [168, 41] width 41 height 13
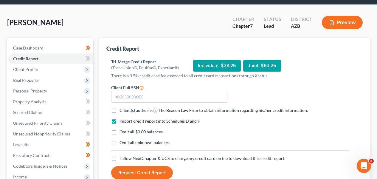
scroll to position [78, 0]
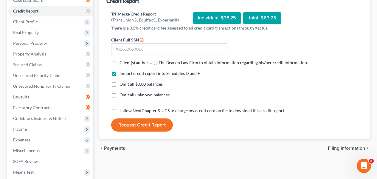
drag, startPoint x: 133, startPoint y: 62, endPoint x: 127, endPoint y: 97, distance: 35.3
click at [133, 62] on span "Client(s) authorize(s) The Beacon Law Firm to obtain information regarding his/…" at bounding box center [213, 62] width 188 height 5
click at [126, 62] on input "Client(s) authorize(s) The Beacon Law Firm to obtain information regarding his/…" at bounding box center [124, 62] width 4 height 4
checkbox input "true"
click at [127, 112] on span "I allow NextChapter & UCS to charge my credit card on file to download this cre…" at bounding box center [201, 110] width 165 height 5
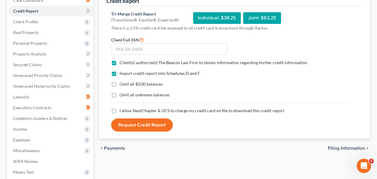
click at [126, 111] on input "I allow NextChapter & UCS to charge my credit card on file to download this cre…" at bounding box center [124, 110] width 4 height 4
checkbox input "true"
click at [135, 47] on input "text" at bounding box center [169, 49] width 116 height 12
type input "600-14-2241"
click at [149, 129] on button "Request Credit Report" at bounding box center [142, 124] width 62 height 13
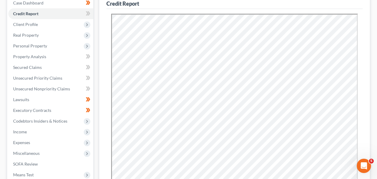
scroll to position [64, 0]
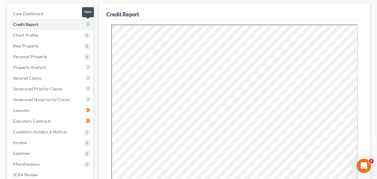
click at [87, 21] on icon at bounding box center [88, 24] width 4 height 7
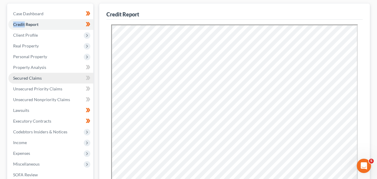
click at [58, 79] on link "Secured Claims" at bounding box center [50, 78] width 85 height 11
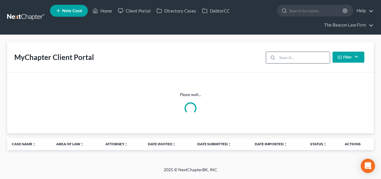
click at [301, 58] on input "search" at bounding box center [303, 57] width 53 height 11
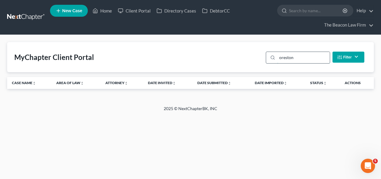
click at [285, 57] on input "oreston" at bounding box center [303, 57] width 53 height 11
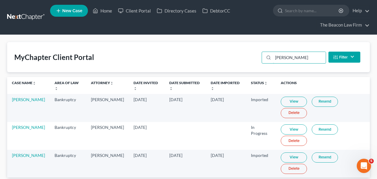
type input "preston"
click at [281, 158] on link "View" at bounding box center [294, 157] width 26 height 10
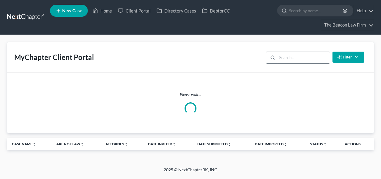
click at [302, 53] on input "search" at bounding box center [303, 57] width 53 height 11
click at [302, 58] on input "search" at bounding box center [303, 57] width 53 height 11
click at [294, 57] on input "search" at bounding box center [303, 57] width 53 height 11
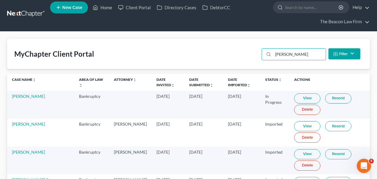
scroll to position [82, 0]
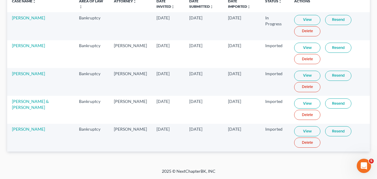
type input "[PERSON_NAME]"
click at [294, 132] on link "View" at bounding box center [307, 131] width 26 height 10
